Goal: Transaction & Acquisition: Subscribe to service/newsletter

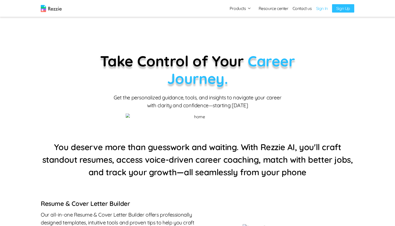
click at [319, 8] on link "Sign In" at bounding box center [322, 8] width 12 height 6
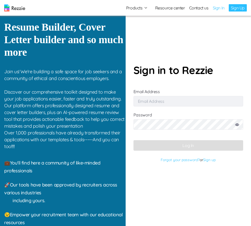
click at [177, 104] on input "Email Address" at bounding box center [188, 101] width 110 height 10
type input "simisophs+9@gmail.com"
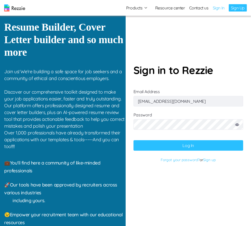
click at [212, 146] on button "Log In" at bounding box center [188, 145] width 110 height 10
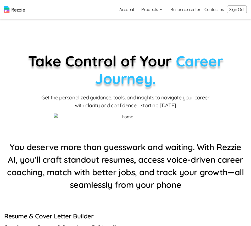
click at [231, 10] on button "Sign Out" at bounding box center [237, 9] width 20 height 8
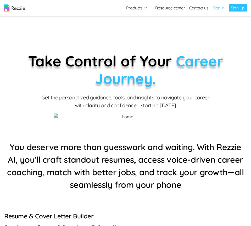
click at [235, 6] on link "Sign Up" at bounding box center [238, 7] width 18 height 7
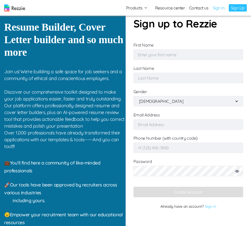
click at [148, 53] on input "First Name" at bounding box center [188, 54] width 110 height 10
type input "Simi"
click at [176, 78] on input "Last Name" at bounding box center [188, 78] width 110 height 10
type input "Sophs"
click at [178, 104] on select "[DEMOGRAPHIC_DATA] [DEMOGRAPHIC_DATA]" at bounding box center [188, 101] width 101 height 10
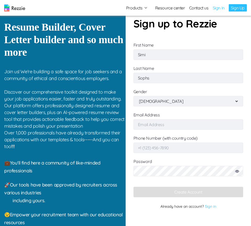
select select "[DEMOGRAPHIC_DATA]"
click at [177, 127] on input "Email Address" at bounding box center [188, 124] width 110 height 10
type input "[EMAIL_ADDRESS][DOMAIN_NAME]"
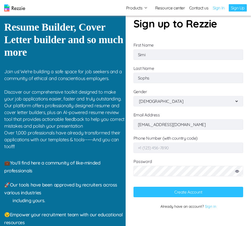
click at [171, 150] on input "Phone Number (with country code)" at bounding box center [188, 148] width 110 height 10
type input "0"
type input "[PHONE_NUMBER]"
click at [237, 171] on icon at bounding box center [237, 171] width 4 height 3
click at [219, 192] on button "Create Account" at bounding box center [188, 192] width 110 height 10
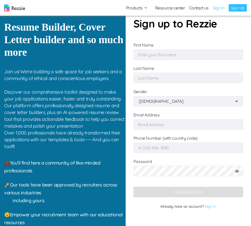
click at [163, 52] on input "First Name" at bounding box center [188, 54] width 110 height 10
type input "Simi"
click at [173, 79] on input "Last Name" at bounding box center [188, 78] width 110 height 10
type input "Sophs"
click at [174, 102] on select "[DEMOGRAPHIC_DATA] [DEMOGRAPHIC_DATA]" at bounding box center [188, 101] width 101 height 10
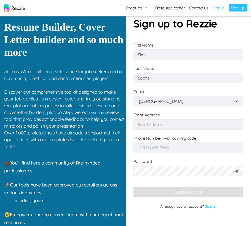
select select "[DEMOGRAPHIC_DATA]"
click at [172, 127] on input "Email Address" at bounding box center [188, 124] width 110 height 10
type input "[EMAIL_ADDRESS][DOMAIN_NAME]"
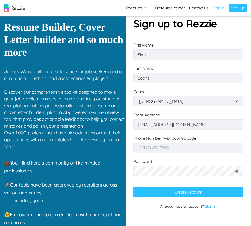
click at [153, 148] on input "Phone Number (with country code)" at bounding box center [188, 148] width 110 height 10
type input "[PHONE_NUMBER]"
click at [180, 191] on button "Create Account" at bounding box center [188, 192] width 110 height 10
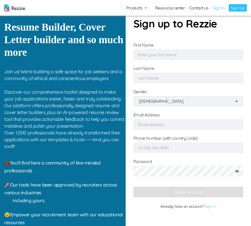
click at [156, 56] on input "First Name" at bounding box center [188, 54] width 110 height 10
type input "Simi"
click at [165, 85] on form "Sign up to Rezzie First Name Simi Last Name Gender Male Female Email Address Ph…" at bounding box center [188, 113] width 110 height 195
click at [163, 81] on input "Last Name" at bounding box center [188, 78] width 110 height 10
type input "Sophs"
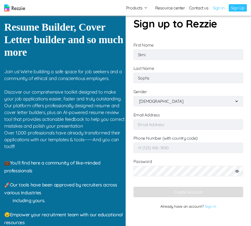
click at [168, 101] on select "[DEMOGRAPHIC_DATA] [DEMOGRAPHIC_DATA]" at bounding box center [188, 101] width 101 height 10
select select "[DEMOGRAPHIC_DATA]"
click at [167, 125] on input "Email Address" at bounding box center [188, 124] width 110 height 10
type input "[EMAIL_ADDRESS][DOMAIN_NAME]"
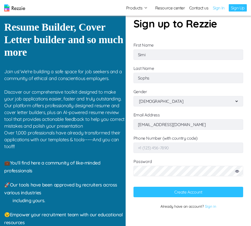
click at [149, 149] on input "Phone Number (with country code)" at bounding box center [188, 148] width 110 height 10
type input "[PHONE_NUMBER]"
click at [183, 194] on button "Create Account" at bounding box center [188, 192] width 110 height 10
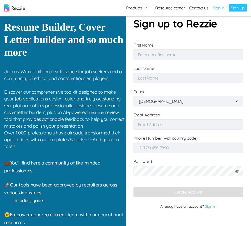
click at [179, 54] on input "First Name" at bounding box center [188, 54] width 110 height 10
type input "Simi"
click at [171, 78] on input "Last Name" at bounding box center [188, 78] width 110 height 10
type input "Sophs"
click at [178, 101] on select "Male Female" at bounding box center [188, 101] width 101 height 10
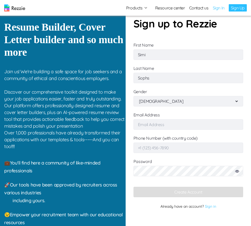
select select "female"
click at [178, 125] on input "Email Address" at bounding box center [188, 124] width 110 height 10
type input "[EMAIL_ADDRESS][DOMAIN_NAME]"
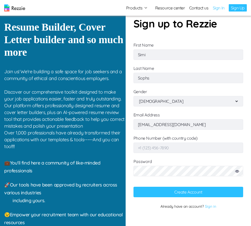
click at [161, 148] on input "Phone Number (with country code)" at bounding box center [188, 148] width 110 height 10
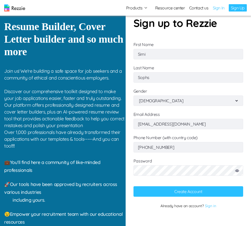
type input "+2348079297198"
click at [179, 193] on button "Create Account" at bounding box center [188, 191] width 110 height 10
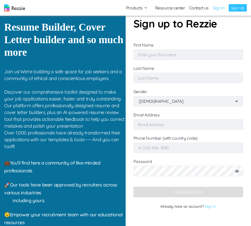
click at [207, 208] on p "Already have an account? Sign in" at bounding box center [188, 206] width 110 height 8
click at [210, 207] on link "Sign in" at bounding box center [210, 206] width 12 height 5
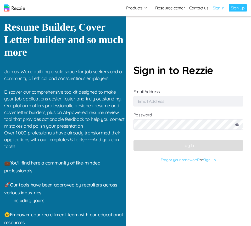
click at [196, 100] on input "Email Address" at bounding box center [188, 101] width 110 height 10
type input "[EMAIL_ADDRESS][DOMAIN_NAME]"
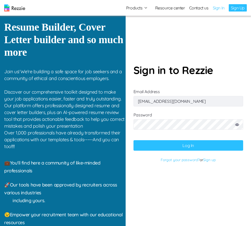
click at [191, 145] on button "Log In" at bounding box center [188, 145] width 110 height 10
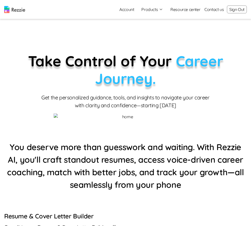
click at [231, 11] on button "Sign Out" at bounding box center [237, 9] width 20 height 8
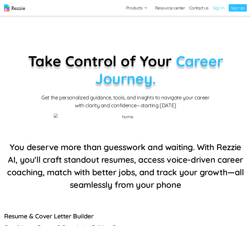
click at [218, 7] on link "Sign In" at bounding box center [219, 8] width 12 height 6
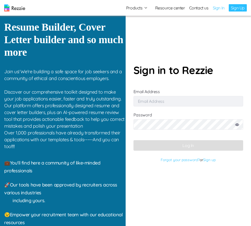
click at [231, 7] on link "Sign Up" at bounding box center [238, 7] width 18 height 7
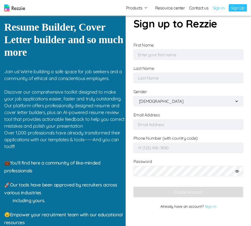
click at [176, 54] on input "First Name" at bounding box center [188, 54] width 110 height 10
type input "Simi"
click at [176, 78] on input "Last Name" at bounding box center [188, 78] width 110 height 10
type input "Sophs"
click at [176, 101] on select "Male Female" at bounding box center [188, 101] width 101 height 10
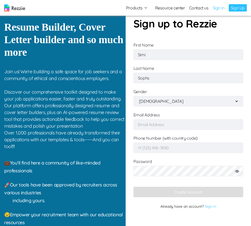
select select "female"
click at [174, 121] on input "Email Address" at bounding box center [188, 124] width 110 height 10
type input "[EMAIL_ADDRESS][DOMAIN_NAME]"
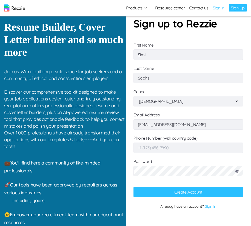
click at [149, 146] on input "Phone Number (with country code)" at bounding box center [188, 148] width 110 height 10
type input "+2348079297198"
click at [201, 193] on button "Create Account" at bounding box center [188, 192] width 110 height 10
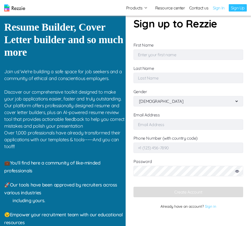
click at [221, 8] on link "Sign In" at bounding box center [219, 8] width 12 height 6
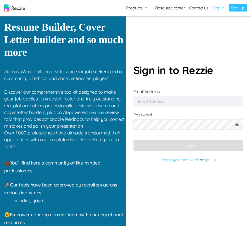
click at [171, 104] on input "Email Address" at bounding box center [188, 101] width 110 height 10
type input "simisophs+9@gmail.com"
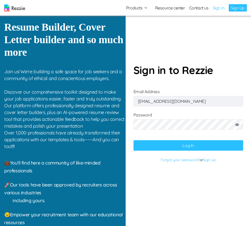
click at [189, 148] on button "Log In" at bounding box center [188, 145] width 110 height 10
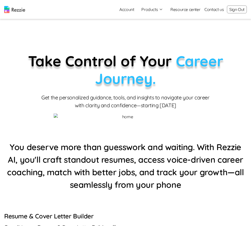
click at [153, 7] on button "Products" at bounding box center [152, 9] width 22 height 6
click at [150, 30] on link "AI Resume Review" at bounding box center [158, 30] width 64 height 10
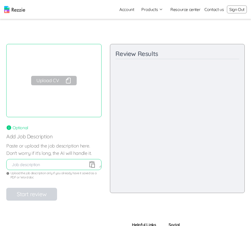
click at [50, 82] on button "Upload CV" at bounding box center [54, 80] width 46 height 9
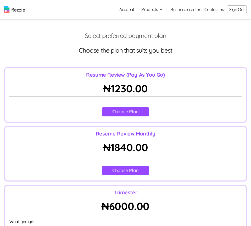
click at [240, 8] on button "Sign Out" at bounding box center [237, 9] width 20 height 8
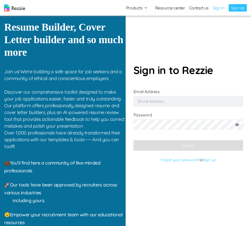
click at [164, 100] on input "Email Address" at bounding box center [188, 101] width 110 height 10
type input "[EMAIL_ADDRESS][DOMAIN_NAME]"
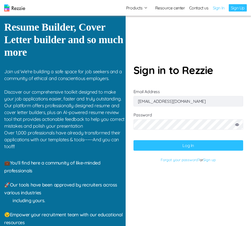
click at [206, 150] on button "Log In" at bounding box center [188, 145] width 110 height 10
click at [228, 145] on button "Log In" at bounding box center [188, 145] width 110 height 10
click at [209, 149] on button "Log In" at bounding box center [188, 145] width 110 height 10
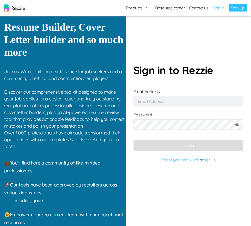
click at [152, 100] on input "Email Address" at bounding box center [188, 101] width 110 height 10
type input "[EMAIL_ADDRESS][DOMAIN_NAME]"
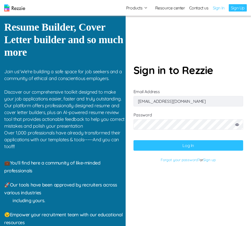
click at [185, 148] on button "Log In" at bounding box center [188, 145] width 110 height 10
click at [209, 160] on link "Sign up" at bounding box center [209, 159] width 13 height 5
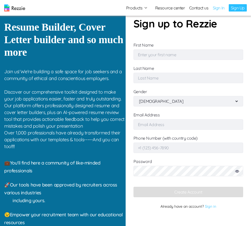
click at [163, 50] on input "First Name" at bounding box center [188, 54] width 110 height 10
type input "Simi"
click at [186, 79] on input "Last Name" at bounding box center [188, 78] width 110 height 10
type input "Sophs"
click at [160, 102] on select "Male Female" at bounding box center [188, 101] width 101 height 10
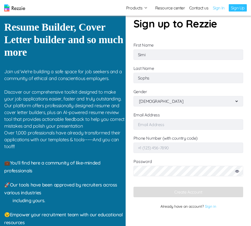
select select "female"
click at [160, 125] on input "Email Address" at bounding box center [188, 124] width 110 height 10
type input "[EMAIL_ADDRESS][DOMAIN_NAME]"
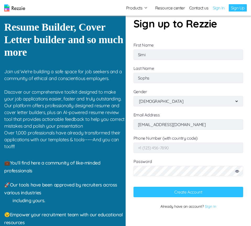
click at [146, 154] on form "Sign up to Rezzie First Name Simi Last Name Sophs Gender Male Female Email Addr…" at bounding box center [188, 113] width 110 height 195
click at [146, 152] on input "Phone Number (with country code)" at bounding box center [188, 148] width 110 height 10
click at [156, 150] on input "+2348079197198" at bounding box center [188, 148] width 110 height 10
type input "[PHONE_NUMBER]"
click at [173, 191] on button "Create Account" at bounding box center [188, 192] width 110 height 10
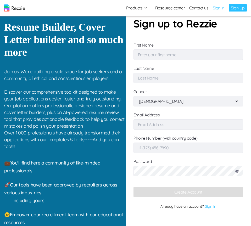
click at [168, 57] on input "First Name" at bounding box center [188, 54] width 110 height 10
type input "Simi"
click at [173, 77] on input "Last Name" at bounding box center [188, 78] width 110 height 10
type input "Sophs"
click at [171, 123] on input "Email Address" at bounding box center [188, 124] width 110 height 10
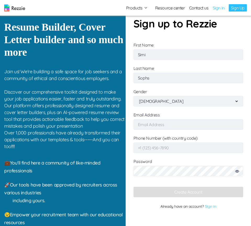
type input "[EMAIL_ADDRESS][DOMAIN_NAME]"
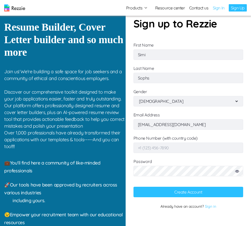
click at [155, 152] on input "Phone Number (with country code)" at bounding box center [188, 148] width 110 height 10
click at [178, 189] on button "Create Account" at bounding box center [188, 192] width 110 height 10
click at [157, 149] on input "Phone Number (with country code)" at bounding box center [188, 148] width 110 height 10
type input "+2348079297198"
click at [205, 190] on button "Create Account" at bounding box center [188, 192] width 110 height 10
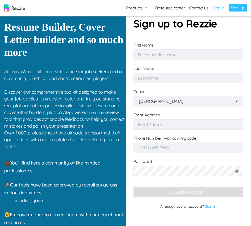
click at [150, 53] on input "First Name" at bounding box center [188, 54] width 110 height 10
type input "Simi"
click at [169, 80] on input "Last Name" at bounding box center [188, 78] width 110 height 10
type input "Sophs"
click at [163, 121] on input "Email Address" at bounding box center [188, 124] width 110 height 10
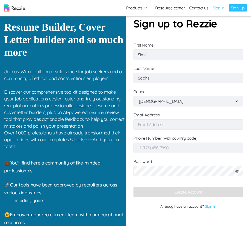
type input "[EMAIL_ADDRESS][DOMAIN_NAME]"
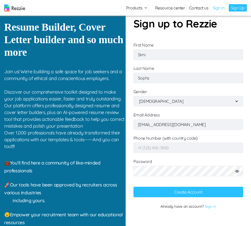
click at [176, 149] on input "Phone Number (with country code)" at bounding box center [188, 148] width 110 height 10
type input "+234"
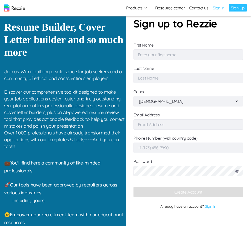
click at [156, 53] on input "First Name" at bounding box center [188, 54] width 110 height 10
type input "Simi"
click at [162, 76] on input "Last Name" at bounding box center [188, 78] width 110 height 10
type input "Sophs"
click at [167, 128] on input "Email Address" at bounding box center [188, 124] width 110 height 10
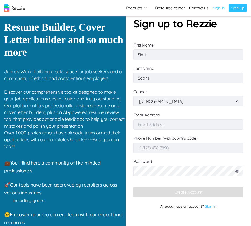
type input "[EMAIL_ADDRESS][DOMAIN_NAME]"
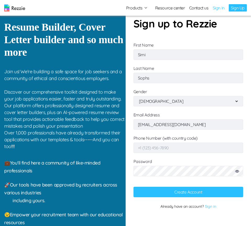
click at [144, 151] on input "Phone Number (with country code)" at bounding box center [188, 148] width 110 height 10
type input "[PHONE_NUMBER]"
click at [200, 195] on button "Create Account" at bounding box center [188, 192] width 110 height 10
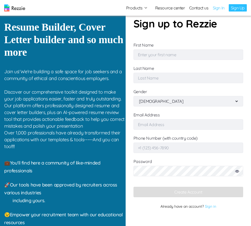
click at [159, 56] on input "First Name" at bounding box center [188, 54] width 110 height 10
type input "Simi"
click at [174, 79] on input "Last Name" at bounding box center [188, 78] width 110 height 10
type input "Sophs"
click at [166, 126] on input "Email Address" at bounding box center [188, 124] width 110 height 10
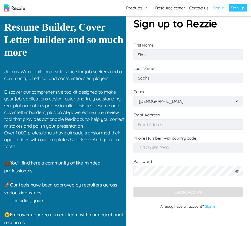
type input "simisophs+9@gmail.com"
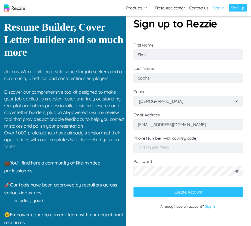
click at [160, 145] on input "Phone Number (with country code)" at bounding box center [188, 148] width 110 height 10
click at [160, 143] on input "+2348079297198" at bounding box center [188, 148] width 110 height 10
type input "+2348079297198"
click at [205, 195] on button "Create Account" at bounding box center [188, 192] width 110 height 10
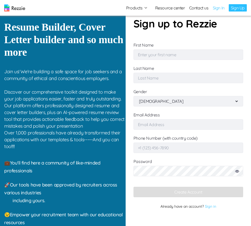
click at [213, 206] on link "Sign in" at bounding box center [210, 206] width 12 height 5
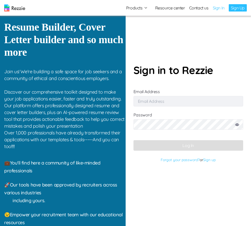
click at [171, 98] on input "Email Address" at bounding box center [188, 101] width 110 height 10
type input "[EMAIL_ADDRESS][DOMAIN_NAME]"
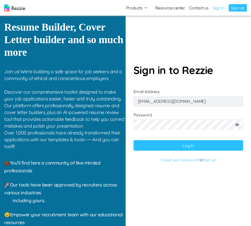
click at [174, 141] on button "Log In" at bounding box center [188, 145] width 110 height 10
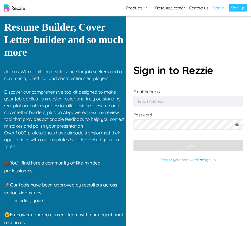
type input "[EMAIL_ADDRESS][DOMAIN_NAME]"
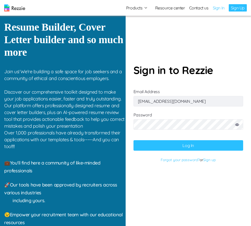
click at [188, 147] on button "Log In" at bounding box center [188, 145] width 110 height 10
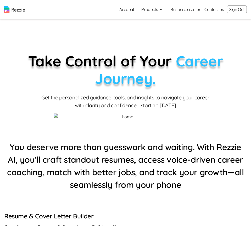
click at [152, 9] on button "Products" at bounding box center [152, 9] width 22 height 6
click at [143, 32] on link "AI Resume Review" at bounding box center [158, 30] width 64 height 10
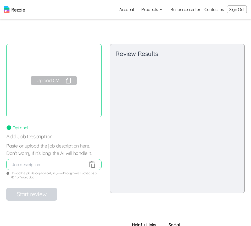
click at [129, 10] on link "Account" at bounding box center [126, 9] width 23 height 10
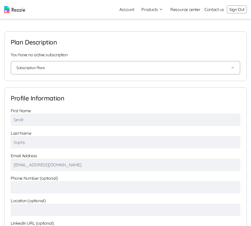
click at [111, 69] on button "Subscription Plans" at bounding box center [125, 67] width 218 height 13
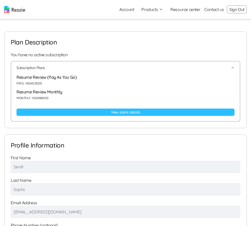
click at [89, 111] on link "View plans details" at bounding box center [125, 112] width 218 height 7
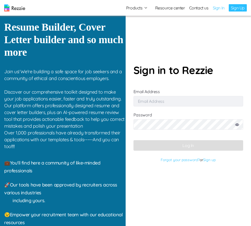
click at [184, 101] on input "Email Address" at bounding box center [188, 101] width 110 height 10
click at [232, 4] on nav "Products Resume & Cover Letter Builder AI Resume Review Resource center Contact…" at bounding box center [125, 8] width 251 height 16
click at [232, 7] on link "Sign Up" at bounding box center [238, 7] width 18 height 7
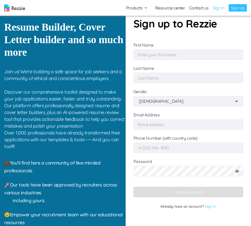
click at [178, 56] on input "First Name" at bounding box center [188, 54] width 110 height 10
type input "Simi"
click at [173, 85] on form "Sign up to Rezzie First Name [PERSON_NAME] Last Name Gender [DEMOGRAPHIC_DATA] …" at bounding box center [188, 113] width 110 height 195
click at [172, 81] on input "Last Name" at bounding box center [188, 78] width 110 height 10
type input "Sophs"
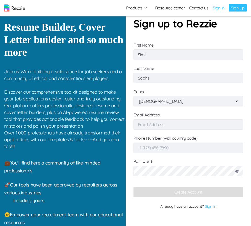
click at [194, 101] on select "[DEMOGRAPHIC_DATA] [DEMOGRAPHIC_DATA]" at bounding box center [188, 101] width 101 height 10
select select "[DEMOGRAPHIC_DATA]"
click at [194, 126] on input "Email Address" at bounding box center [188, 124] width 110 height 10
type input "[EMAIL_ADDRESS][DOMAIN_NAME]"
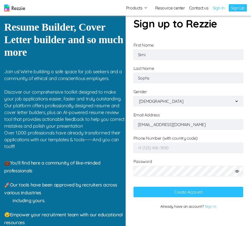
click at [178, 148] on input "Phone Number (with country code)" at bounding box center [188, 148] width 110 height 10
type input "[PHONE_NUMBER]"
click at [231, 192] on button "Create Account" at bounding box center [188, 192] width 110 height 10
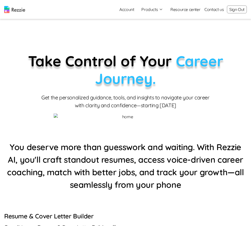
click at [155, 11] on button "Products" at bounding box center [152, 9] width 22 height 6
click at [152, 29] on link "AI Resume Review" at bounding box center [158, 30] width 64 height 10
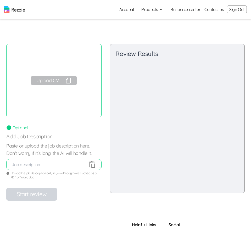
click at [54, 77] on button "Upload CV" at bounding box center [54, 80] width 46 height 9
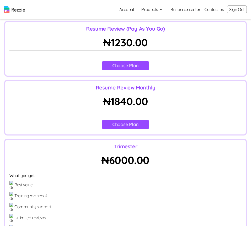
click at [137, 126] on button "Choose Plan" at bounding box center [125, 124] width 47 height 9
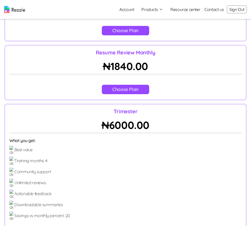
scroll to position [82, 0]
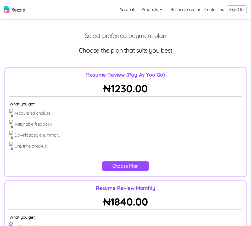
scroll to position [14, 0]
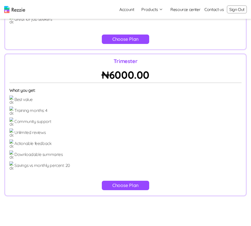
scroll to position [274, 0]
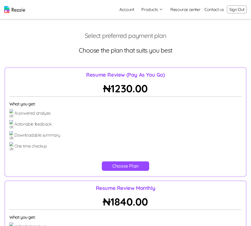
click at [232, 10] on button "Sign Out" at bounding box center [237, 9] width 20 height 8
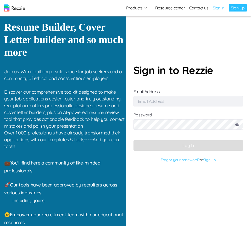
click at [185, 103] on input "Email Address" at bounding box center [188, 101] width 110 height 10
type input "simisophs+9@gmail.com"
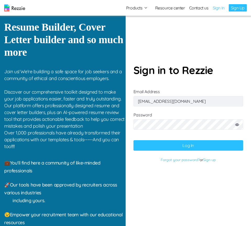
click at [202, 149] on button "Log In" at bounding box center [188, 145] width 110 height 10
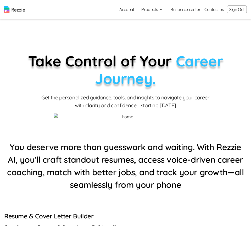
click at [155, 11] on button "Products" at bounding box center [152, 9] width 22 height 6
click at [154, 30] on link "AI Resume Review" at bounding box center [158, 30] width 64 height 10
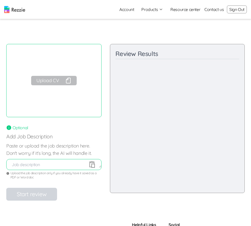
click at [59, 81] on button "Upload CV" at bounding box center [54, 80] width 46 height 9
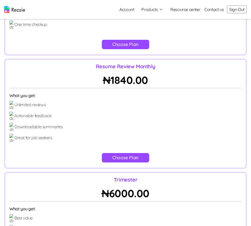
scroll to position [121, 0]
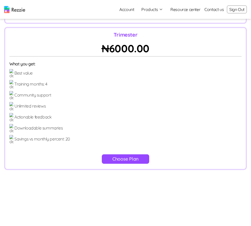
scroll to position [268, 0]
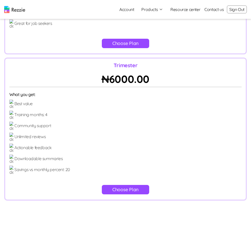
scroll to position [236, 0]
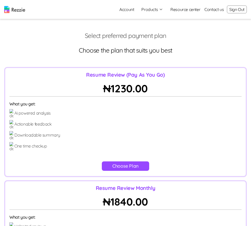
click at [242, 9] on button "Sign Out" at bounding box center [237, 9] width 20 height 8
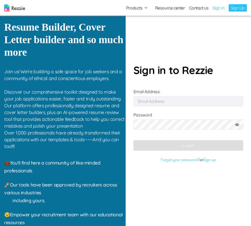
click at [184, 102] on input "Email Address" at bounding box center [188, 101] width 110 height 10
type input "[EMAIL_ADDRESS][DOMAIN_NAME]"
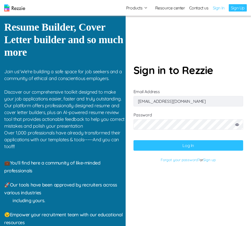
click at [208, 148] on button "Log In" at bounding box center [188, 145] width 110 height 10
